Goal: Information Seeking & Learning: Learn about a topic

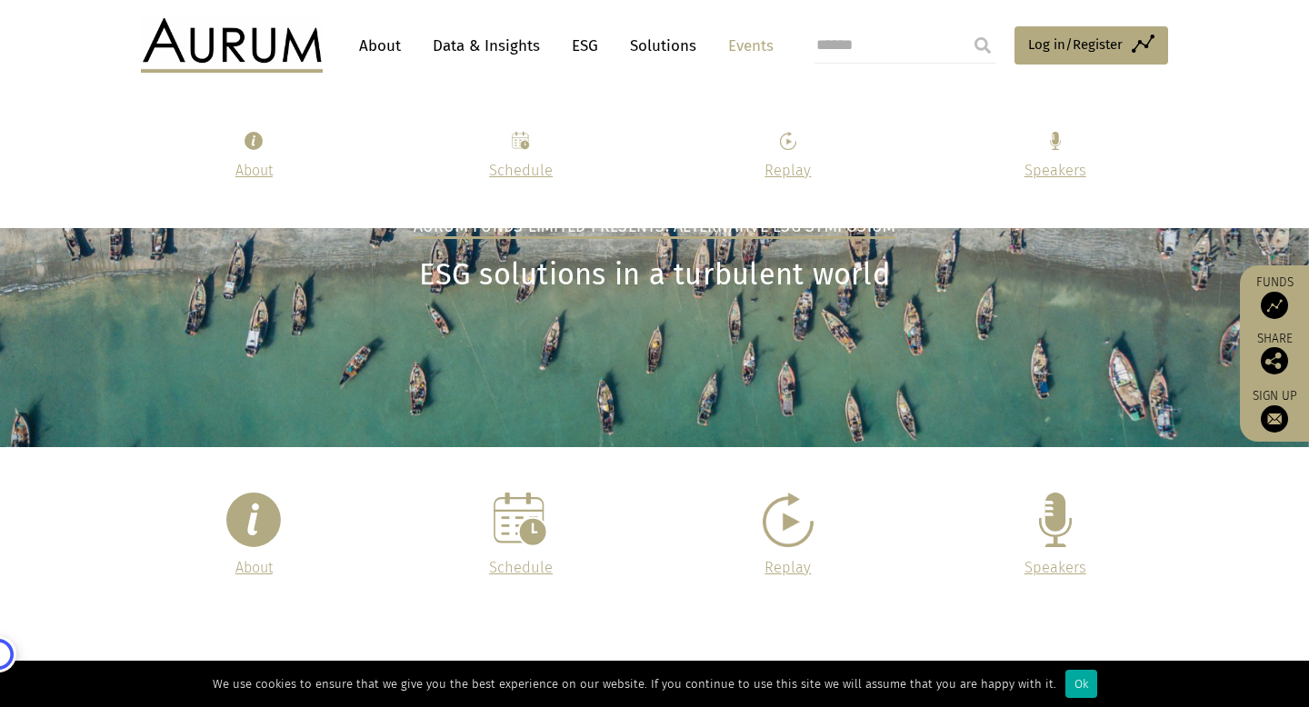
scroll to position [3598, 0]
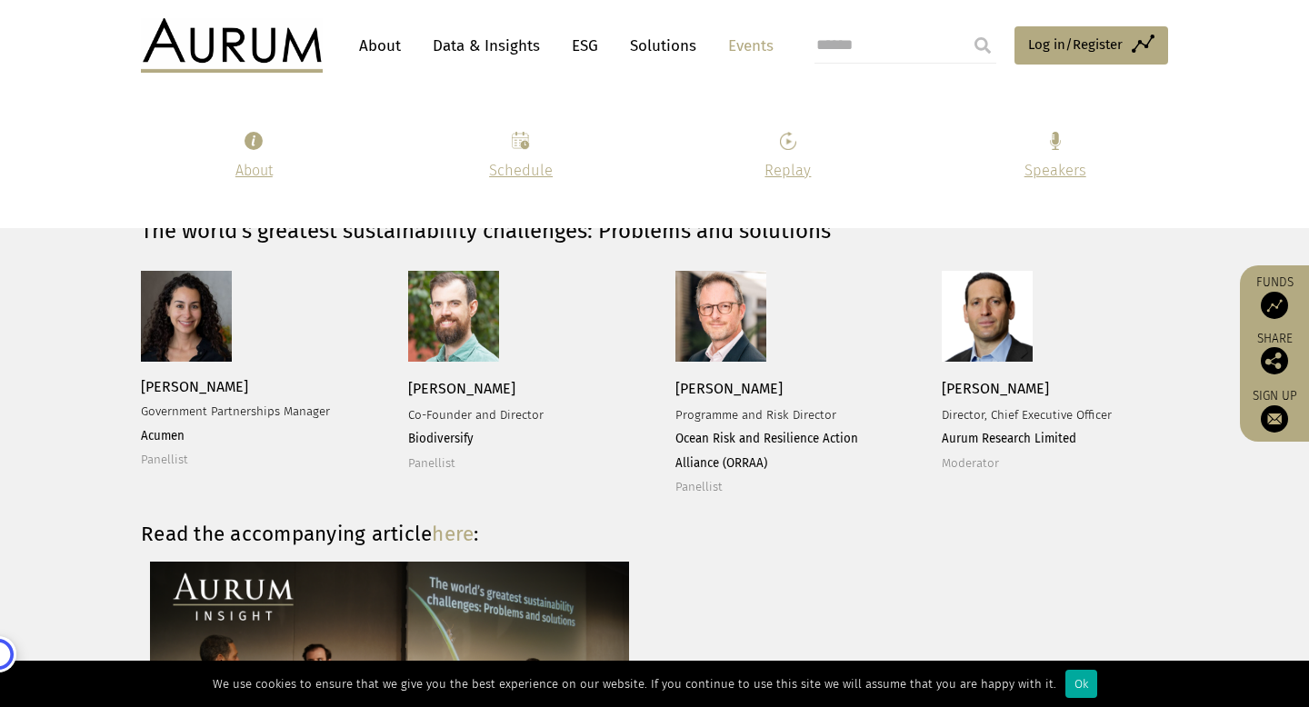
click at [506, 43] on link "Data & Insights" at bounding box center [486, 46] width 125 height 34
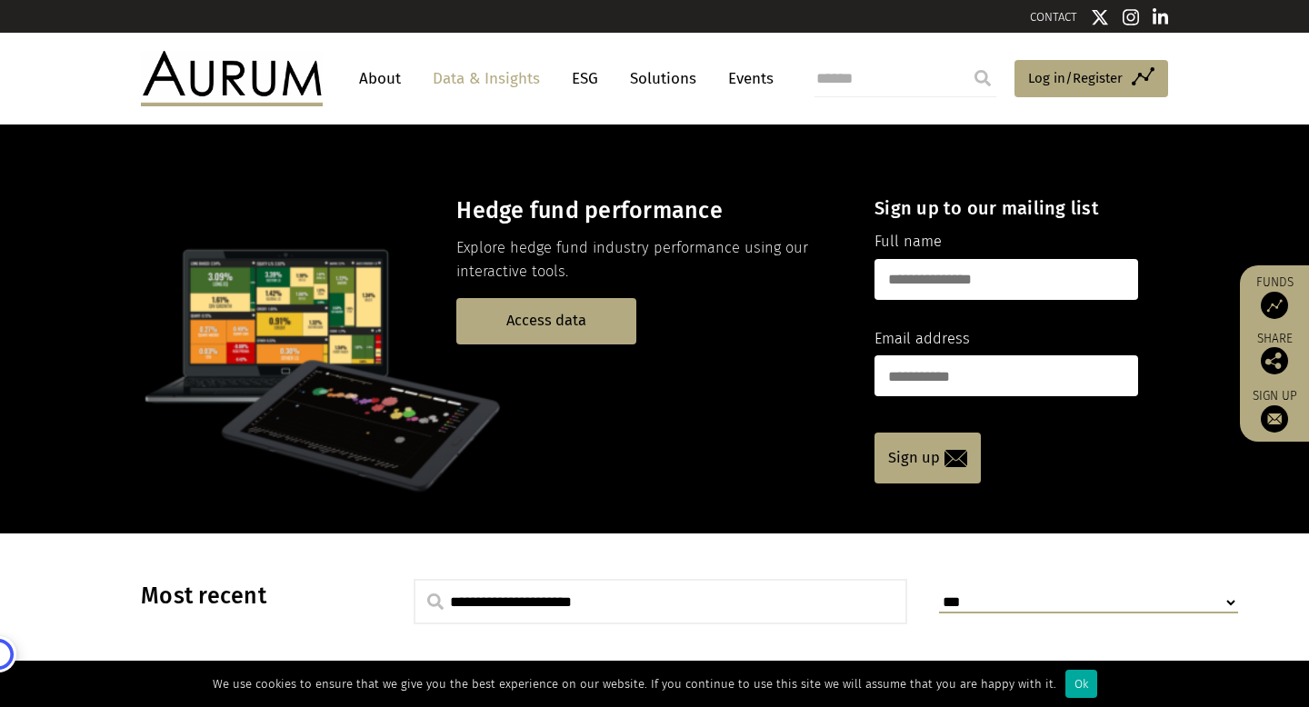
click at [578, 75] on link "ESG" at bounding box center [585, 79] width 45 height 34
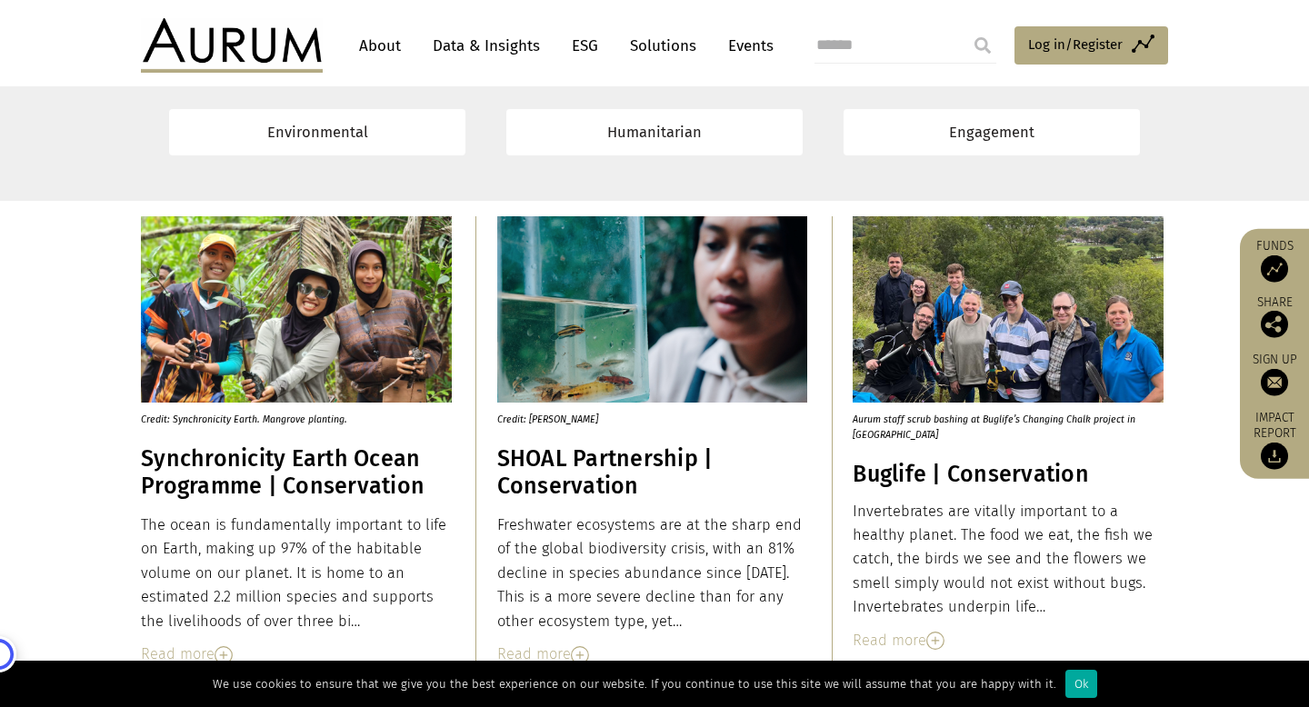
scroll to position [2987, 0]
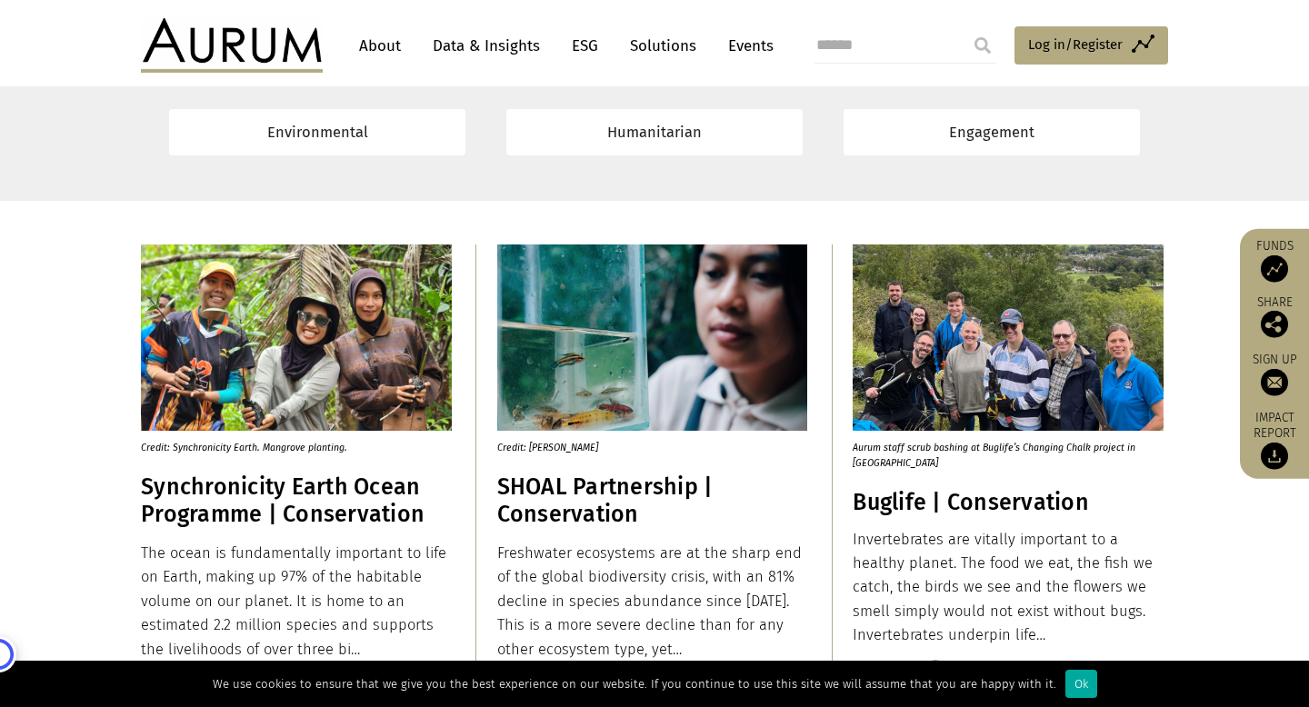
click at [1046, 315] on img at bounding box center [1008, 338] width 311 height 186
click at [956, 504] on h3 "Buglife | Conservation" at bounding box center [1008, 502] width 311 height 27
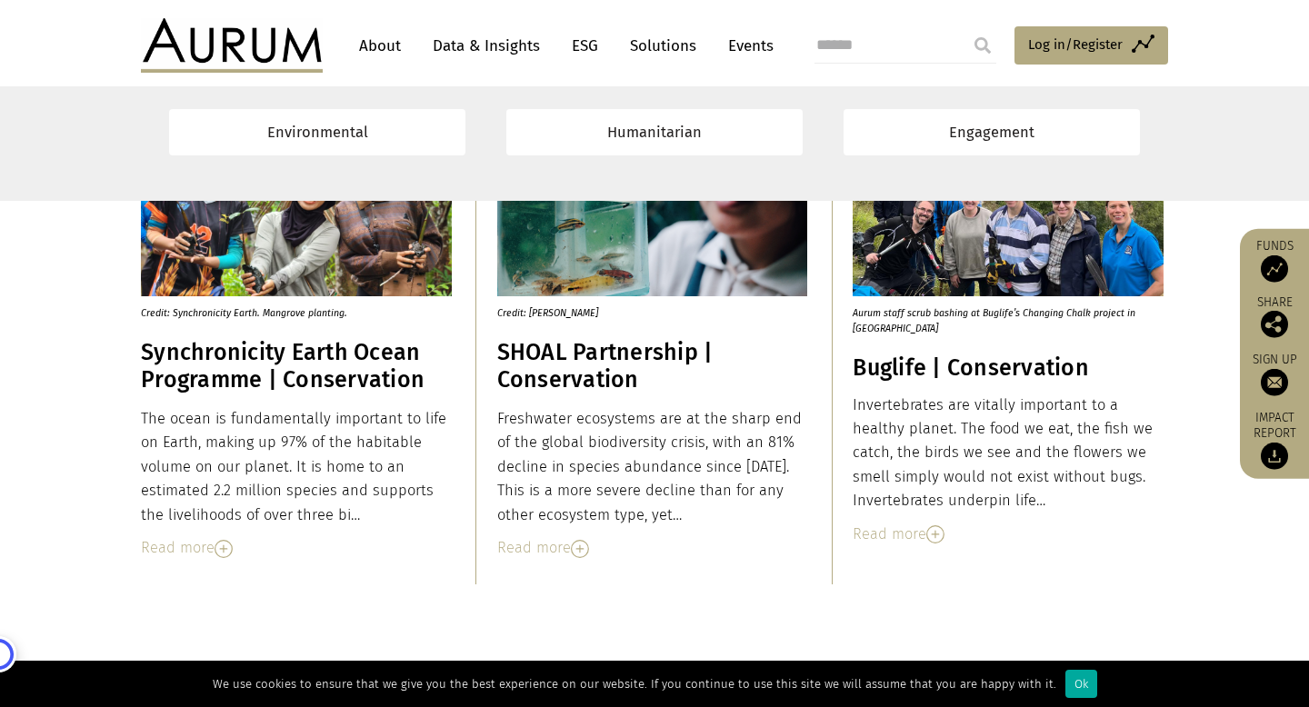
scroll to position [3135, 0]
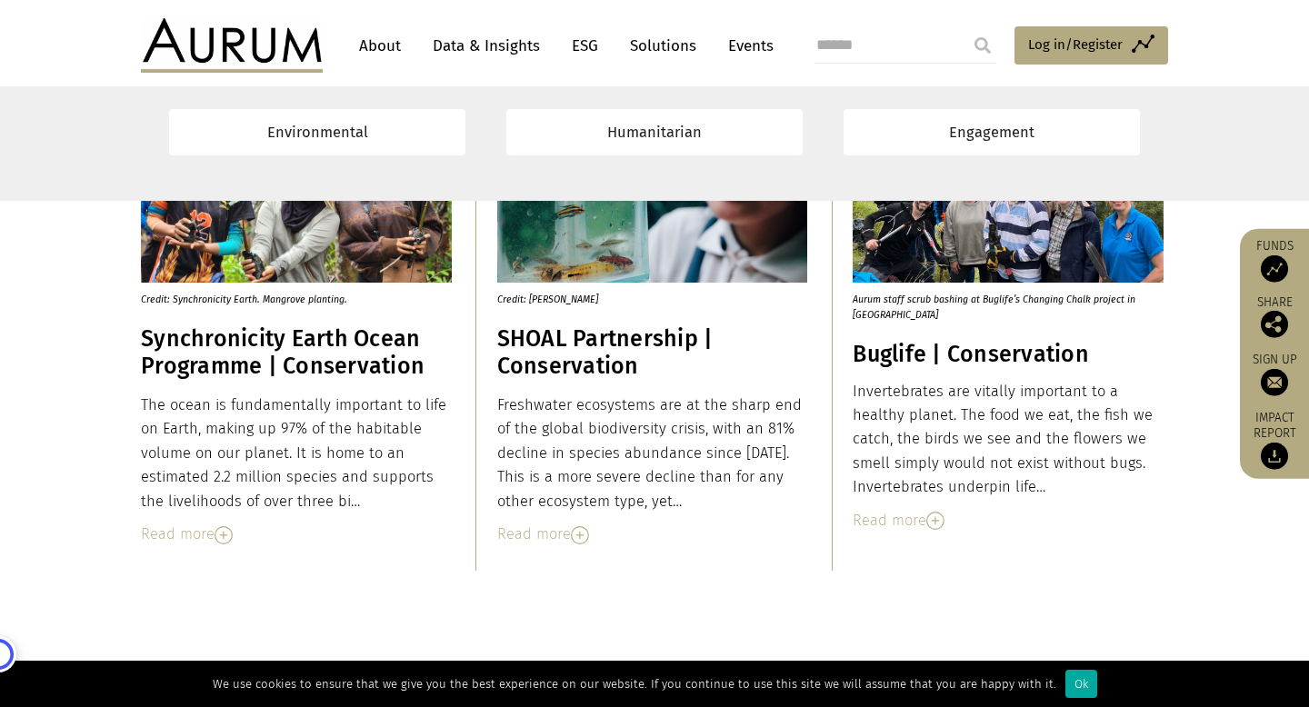
click at [888, 524] on div "Read more" at bounding box center [1008, 521] width 311 height 24
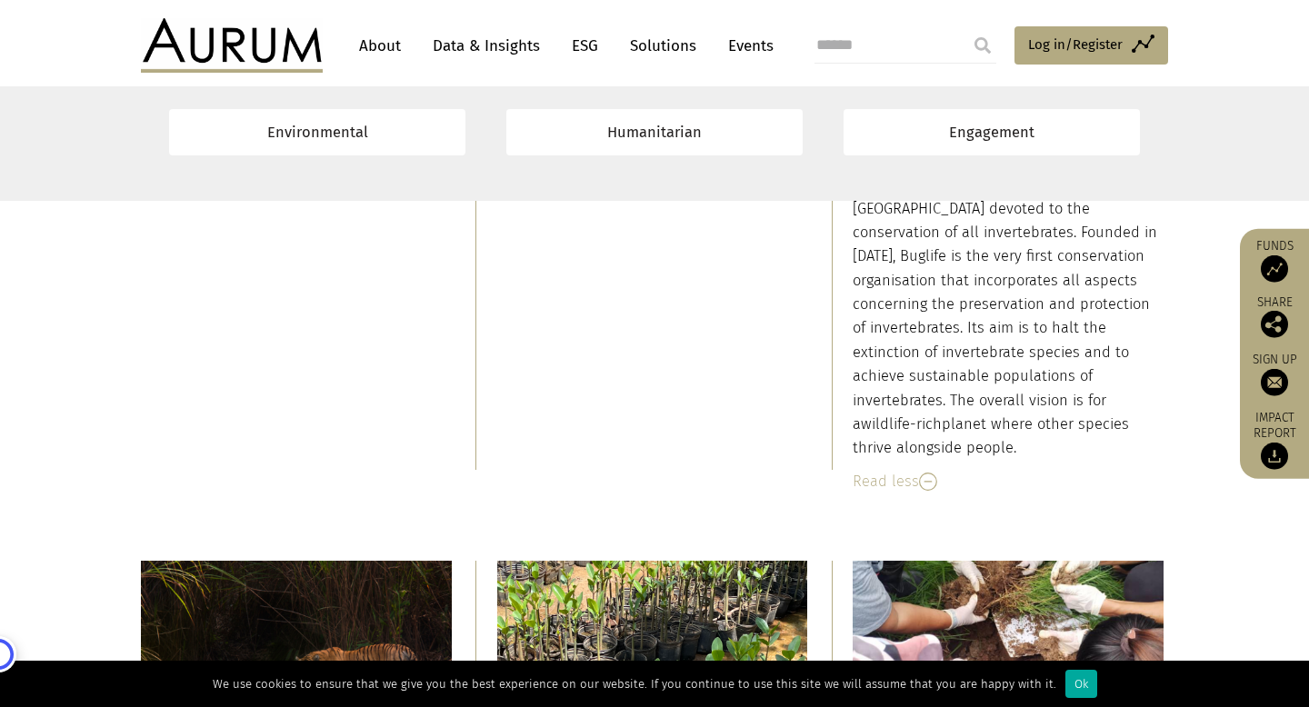
scroll to position [3699, 0]
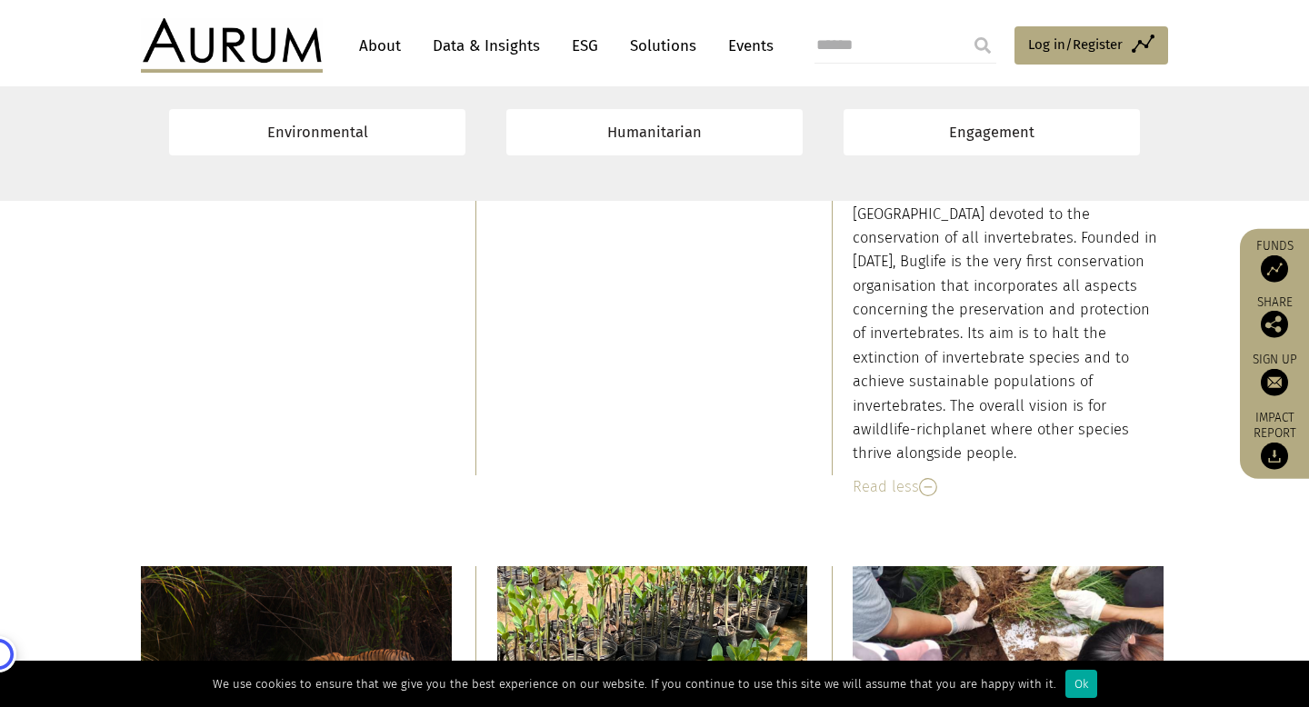
click at [894, 475] on div "Read less" at bounding box center [1008, 487] width 311 height 24
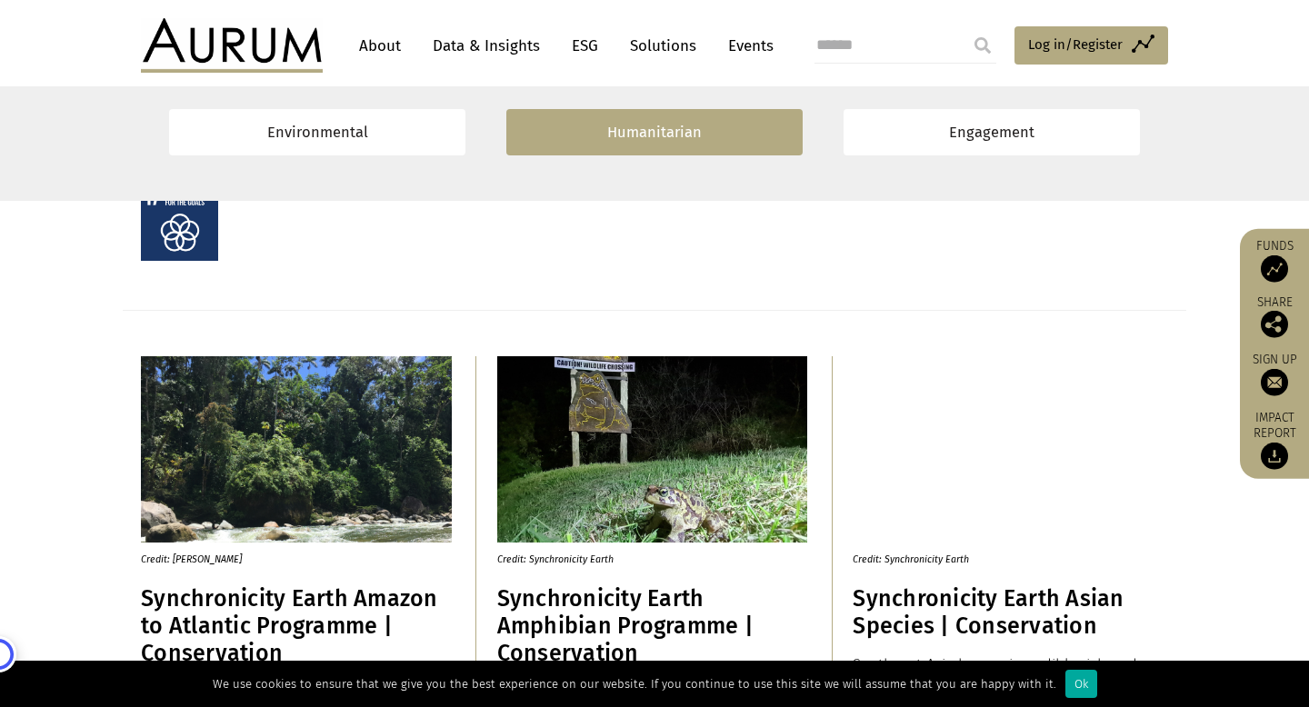
scroll to position [1507, 0]
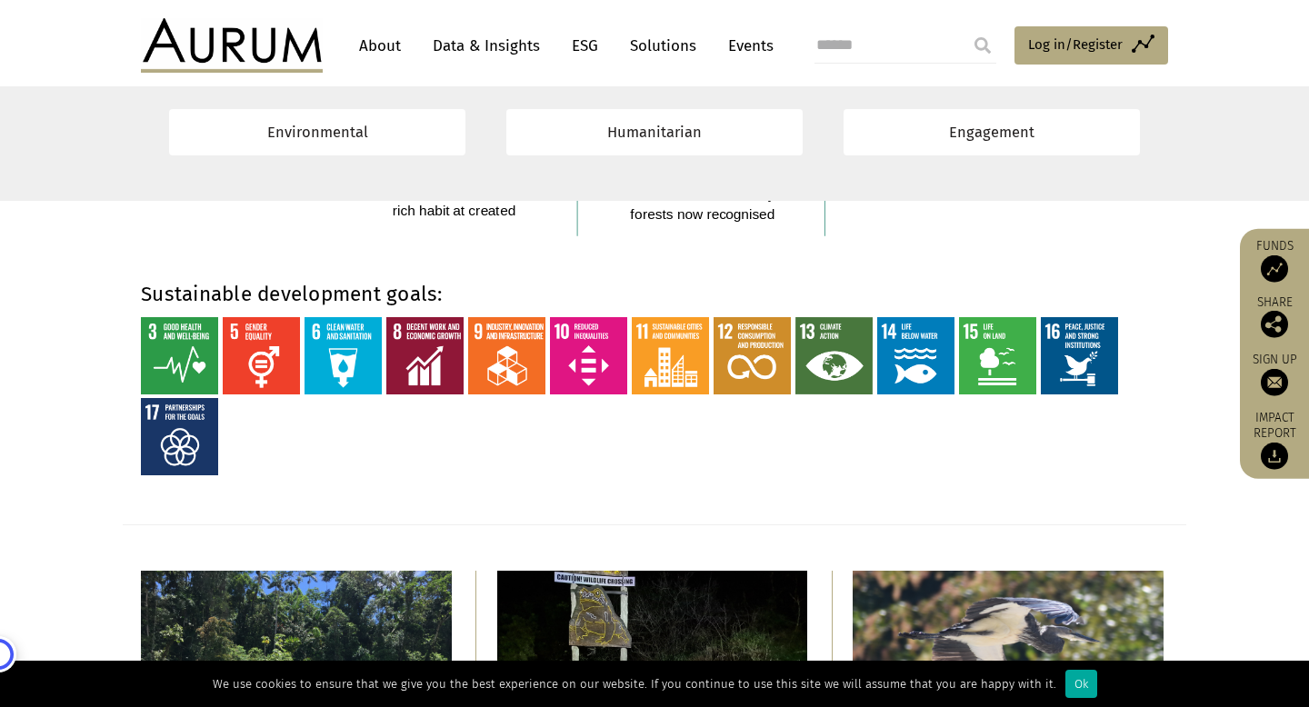
click at [648, 42] on link "Solutions" at bounding box center [663, 46] width 85 height 34
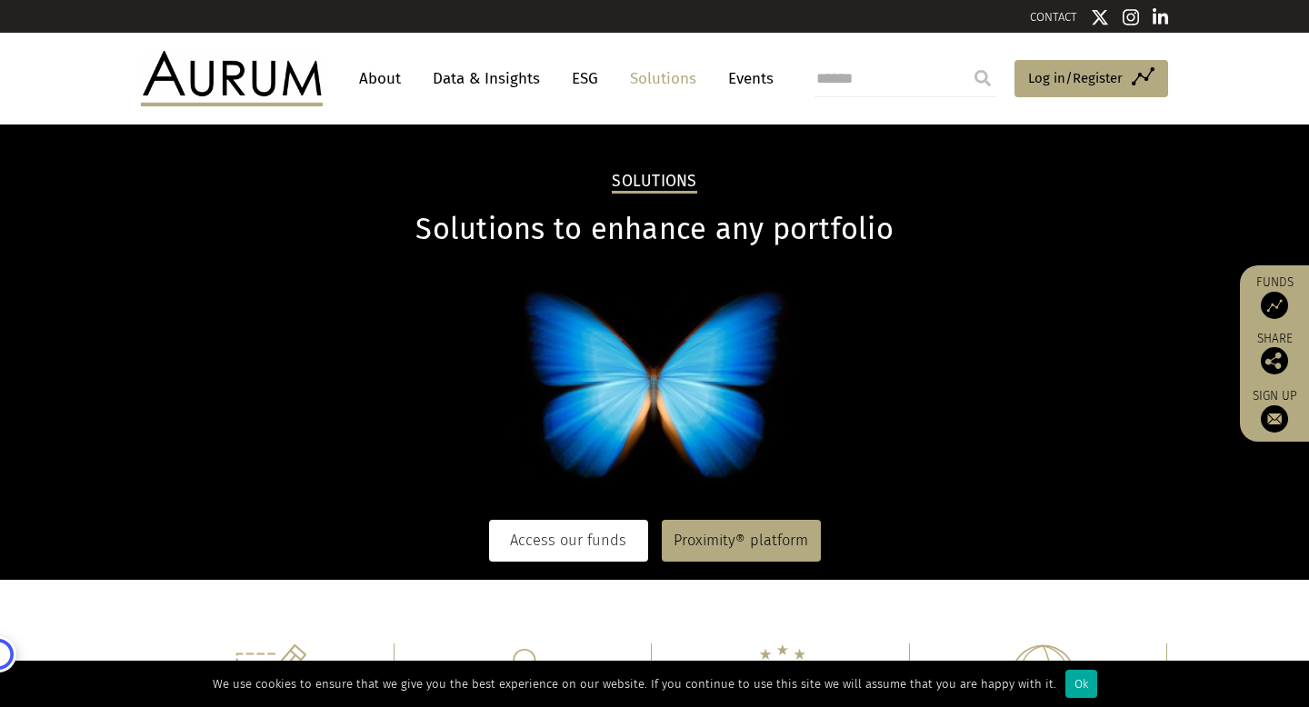
click at [577, 521] on link "Access our funds" at bounding box center [568, 541] width 159 height 42
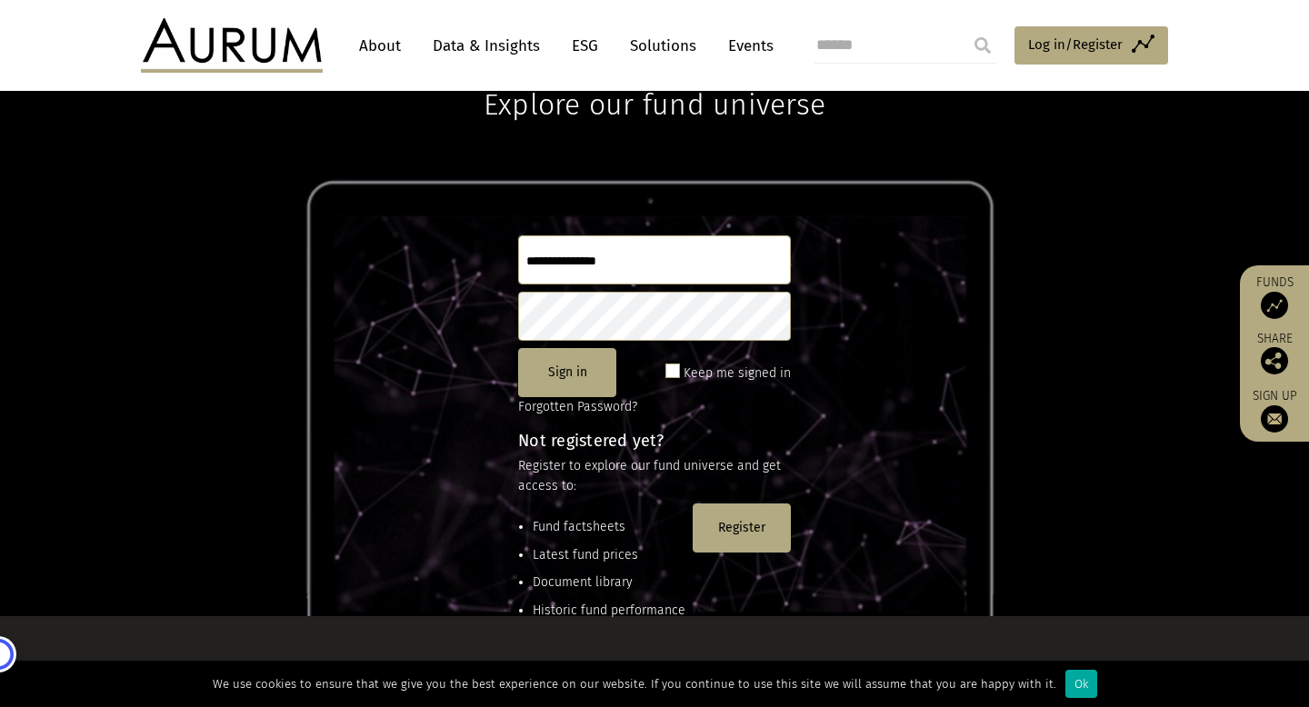
scroll to position [247, 0]
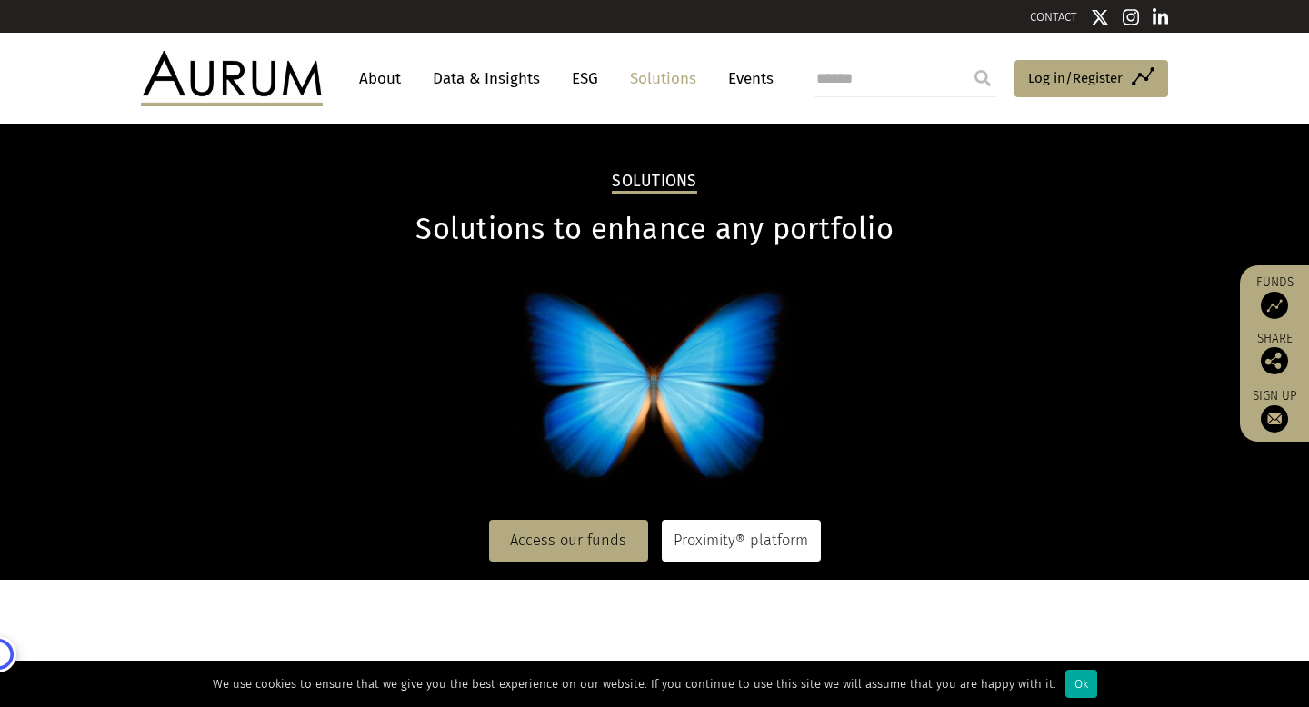
click at [784, 545] on link "Proximity® platform" at bounding box center [741, 541] width 159 height 42
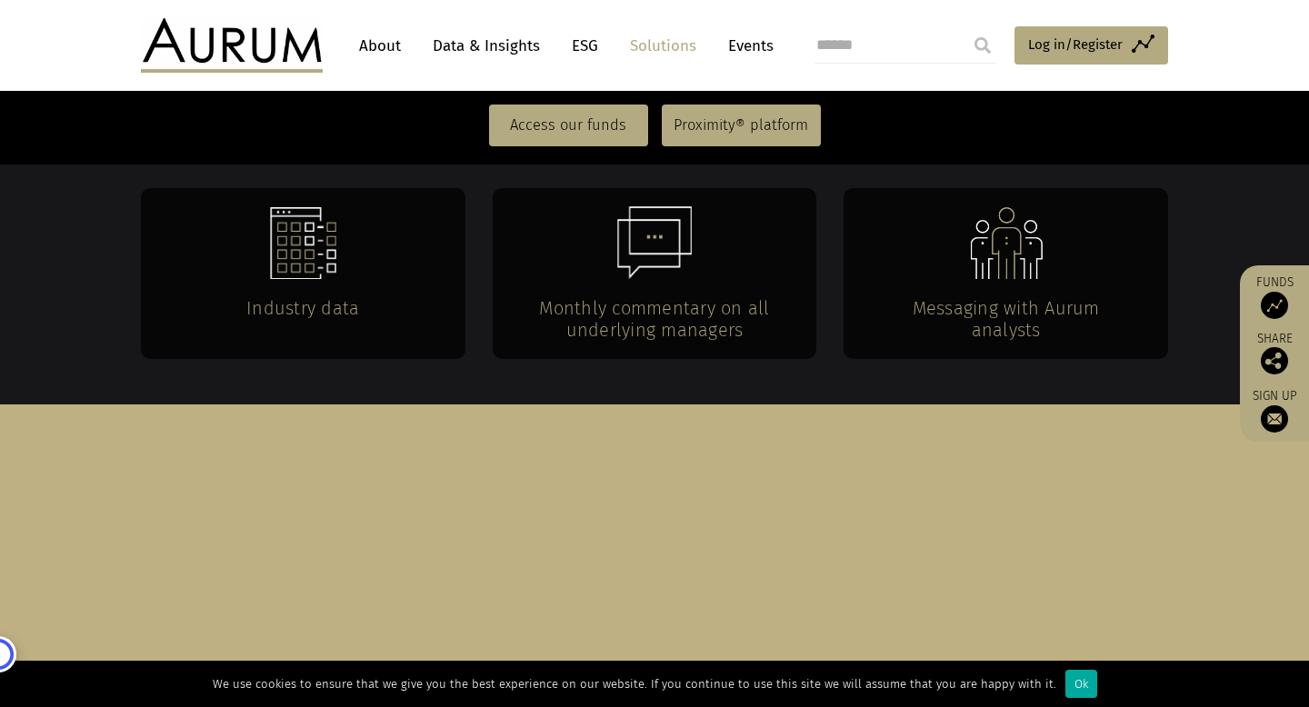
scroll to position [4107, 0]
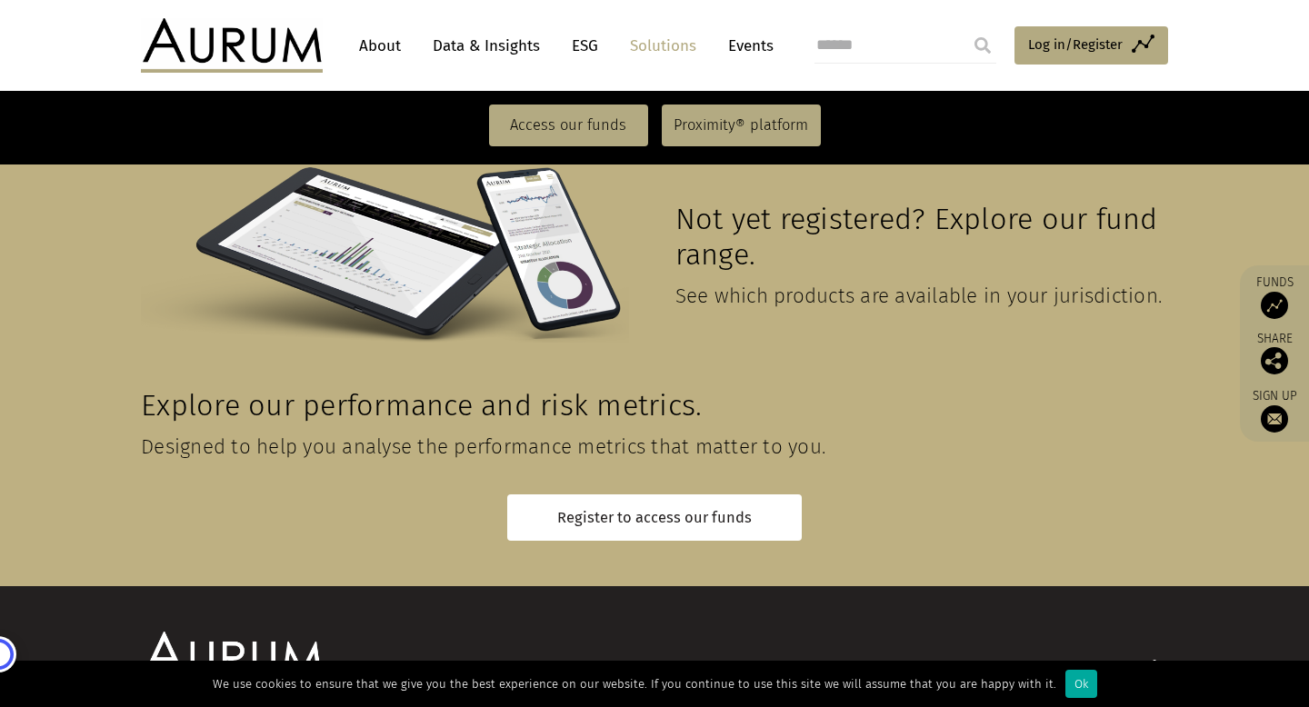
click at [738, 54] on link "Events" at bounding box center [746, 46] width 55 height 34
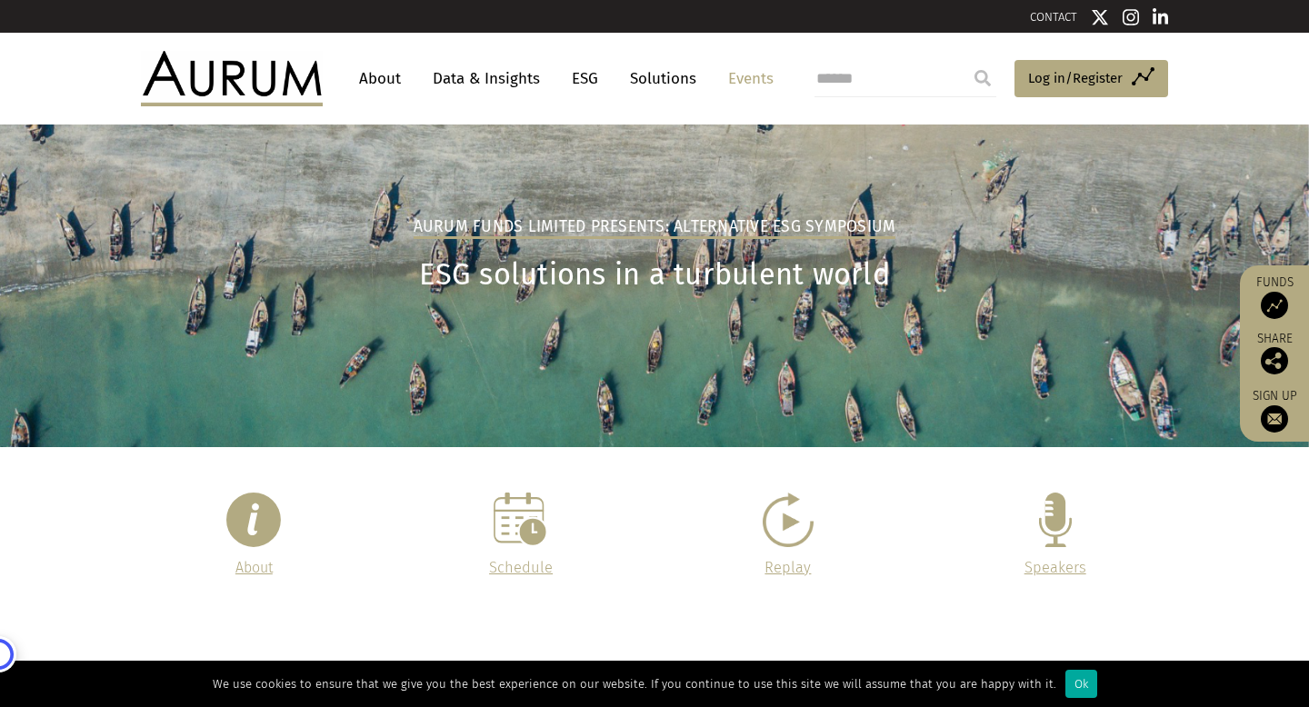
click at [584, 77] on link "ESG" at bounding box center [585, 79] width 45 height 34
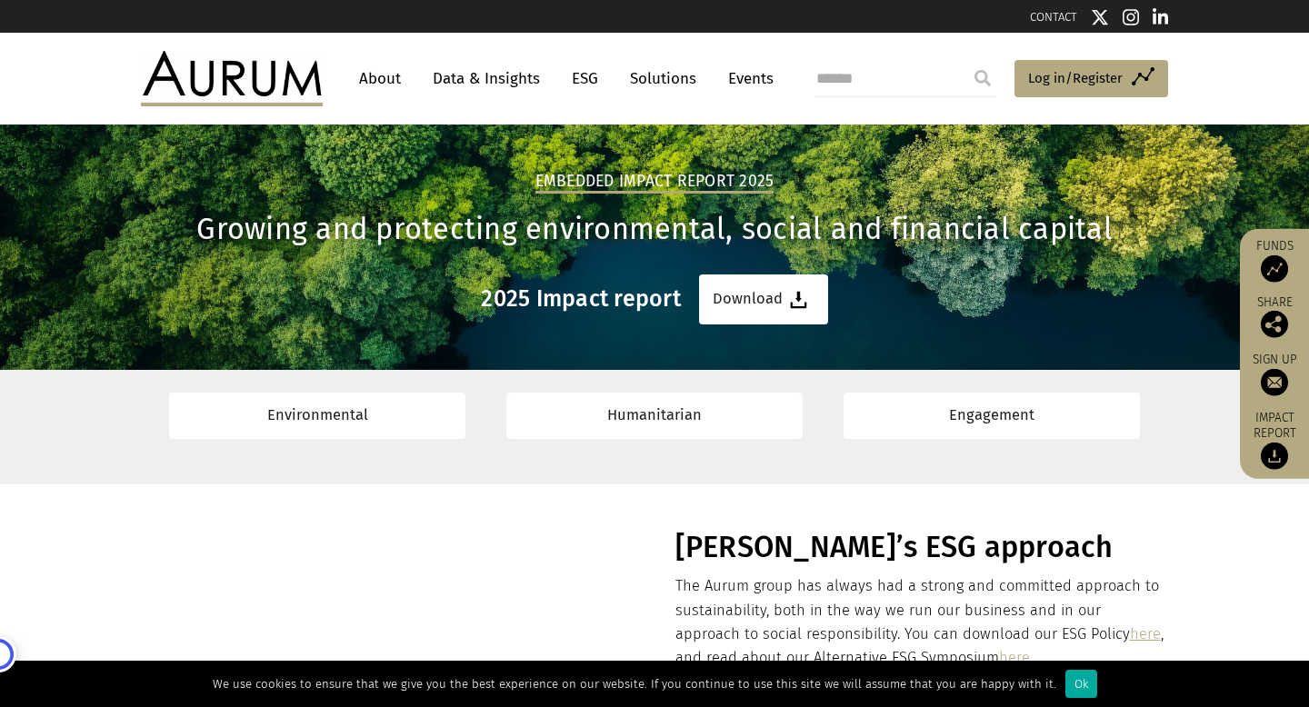
click at [492, 78] on link "Data & Insights" at bounding box center [486, 79] width 125 height 34
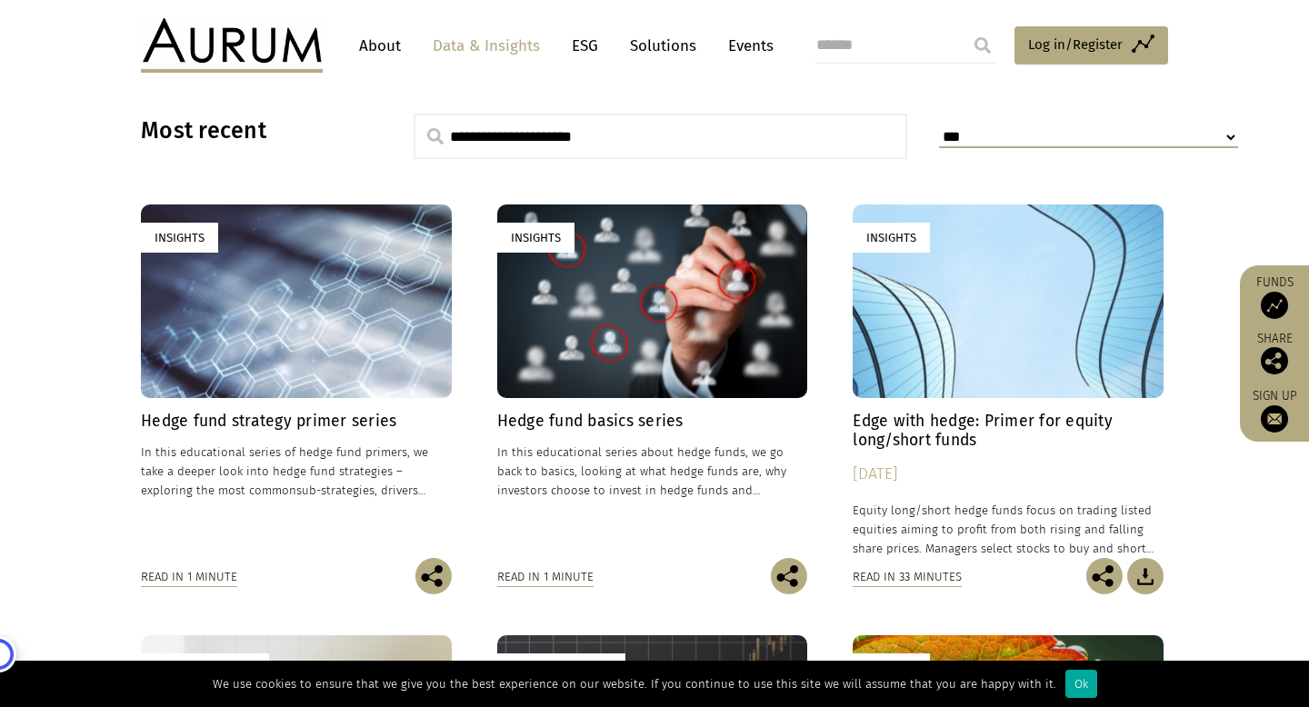
scroll to position [492, 0]
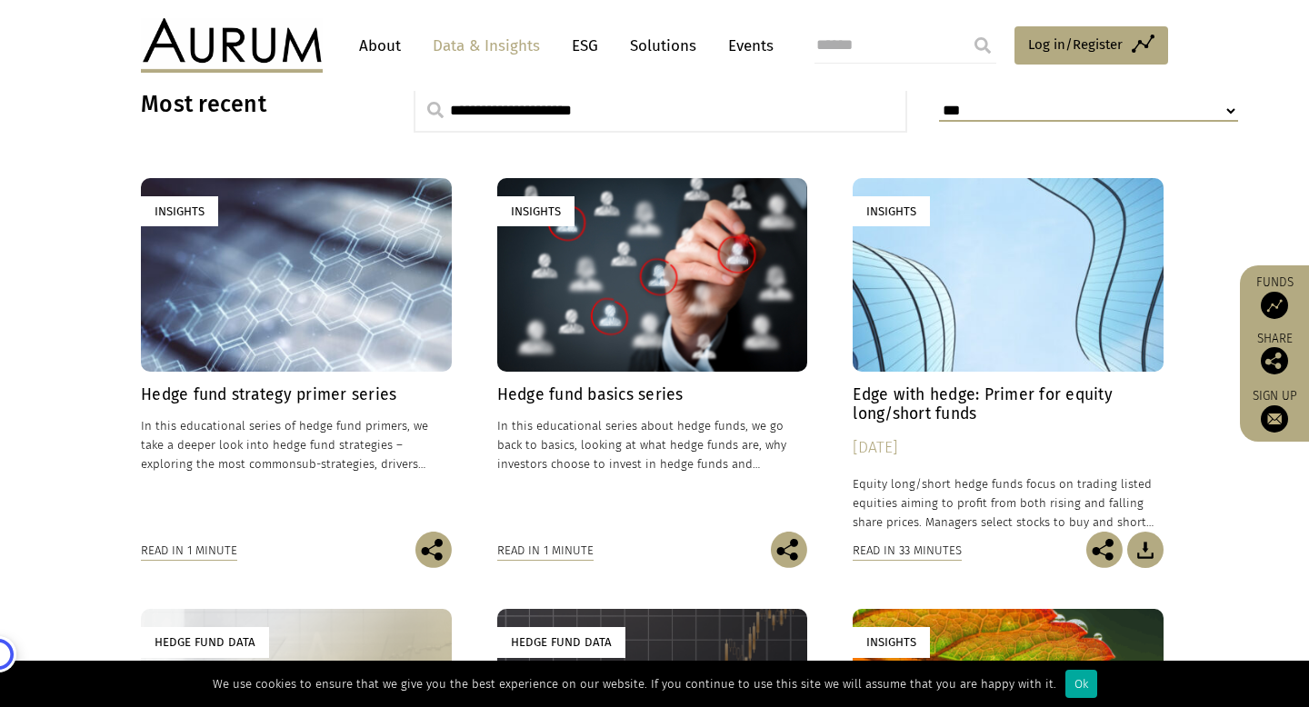
click at [317, 393] on h4 "Hedge fund strategy primer series" at bounding box center [296, 394] width 311 height 19
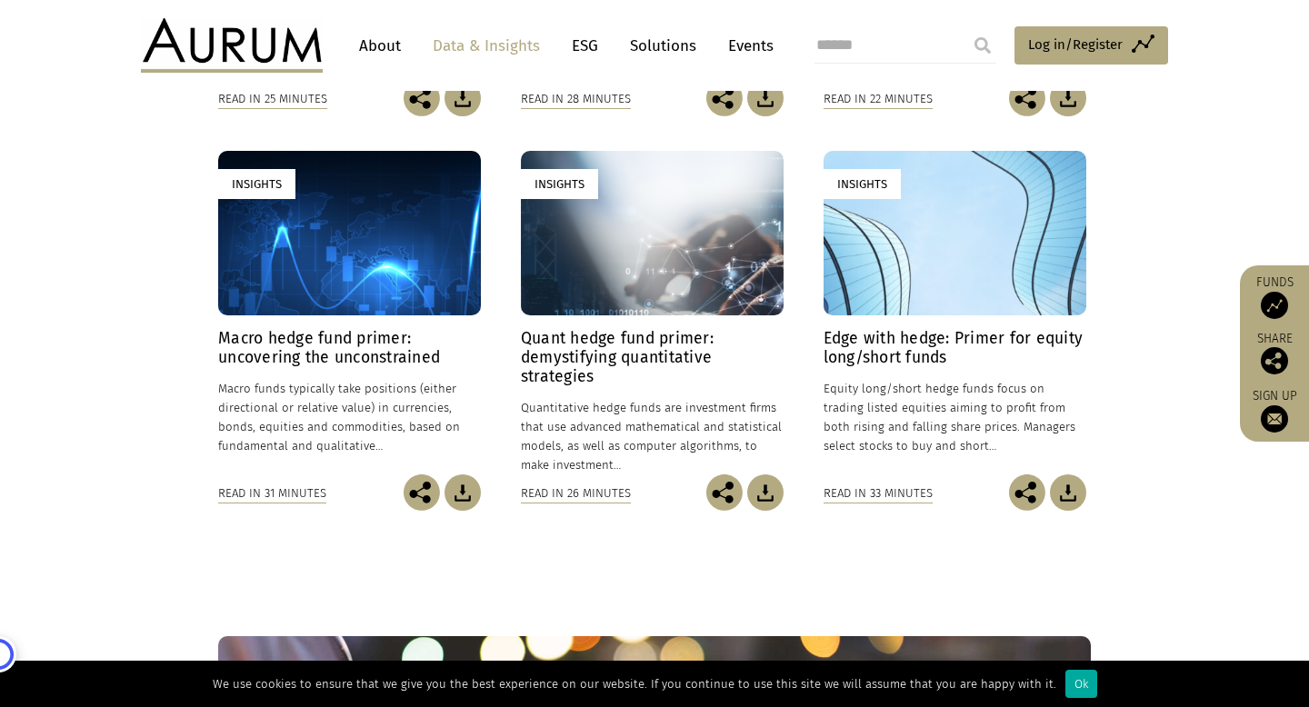
scroll to position [838, 0]
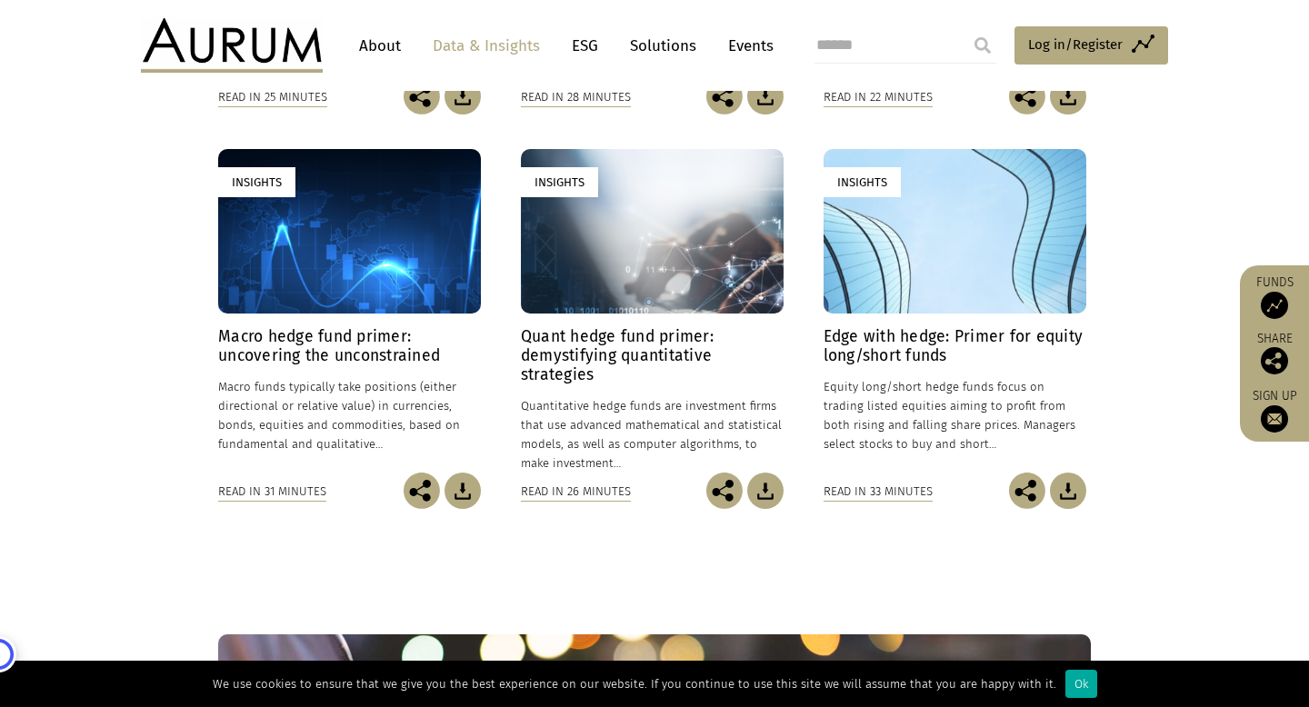
click at [952, 333] on h4 "Edge with hedge: Primer for equity long/short funds" at bounding box center [955, 346] width 263 height 38
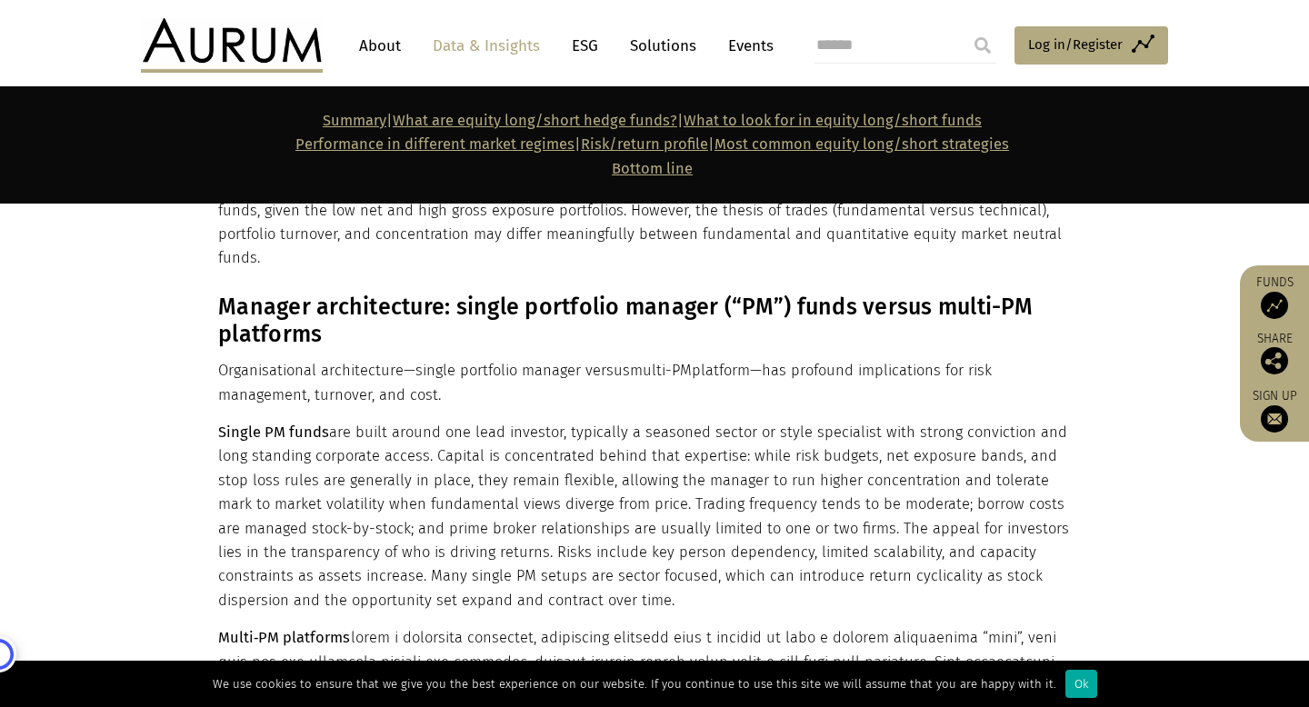
scroll to position [5729, 0]
